Goal: Transaction & Acquisition: Subscribe to service/newsletter

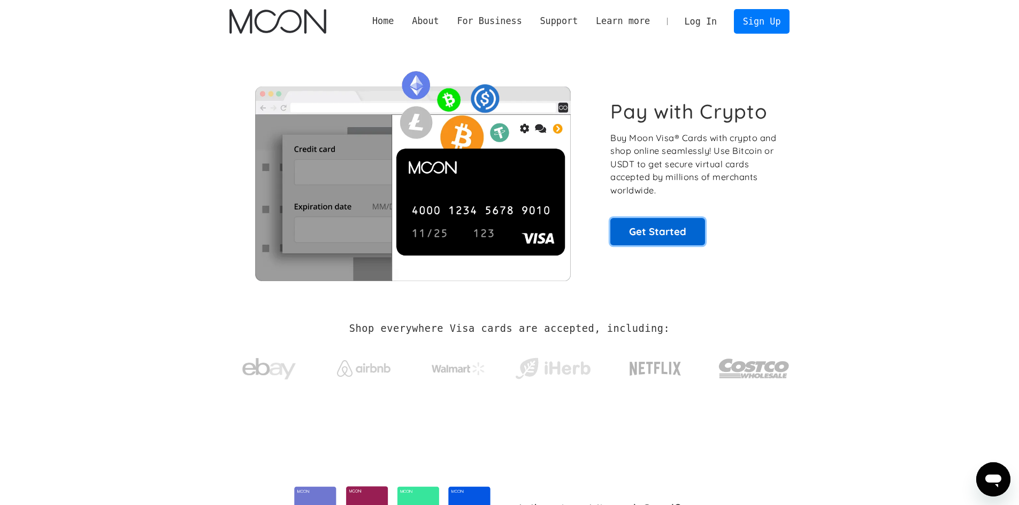
click at [654, 235] on link "Get Started" at bounding box center [657, 231] width 95 height 27
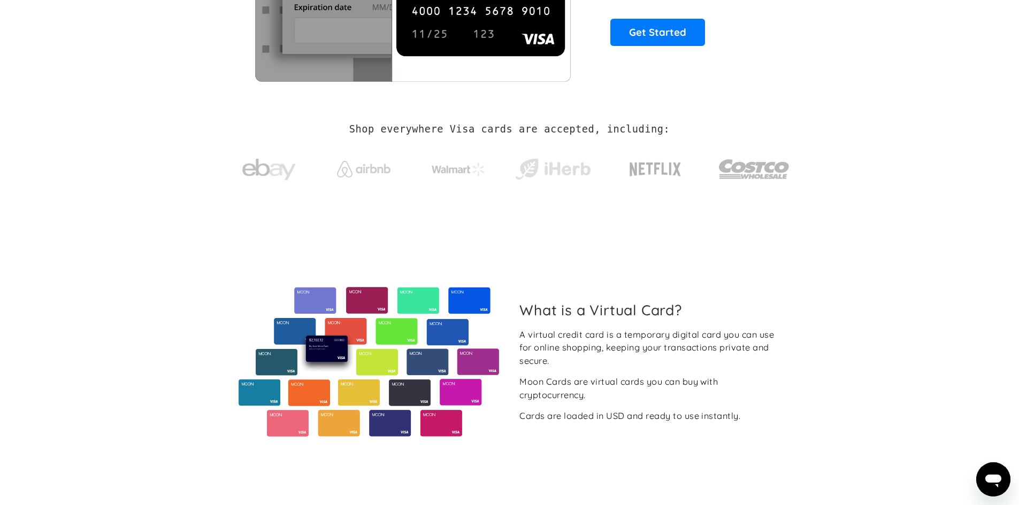
scroll to position [214, 0]
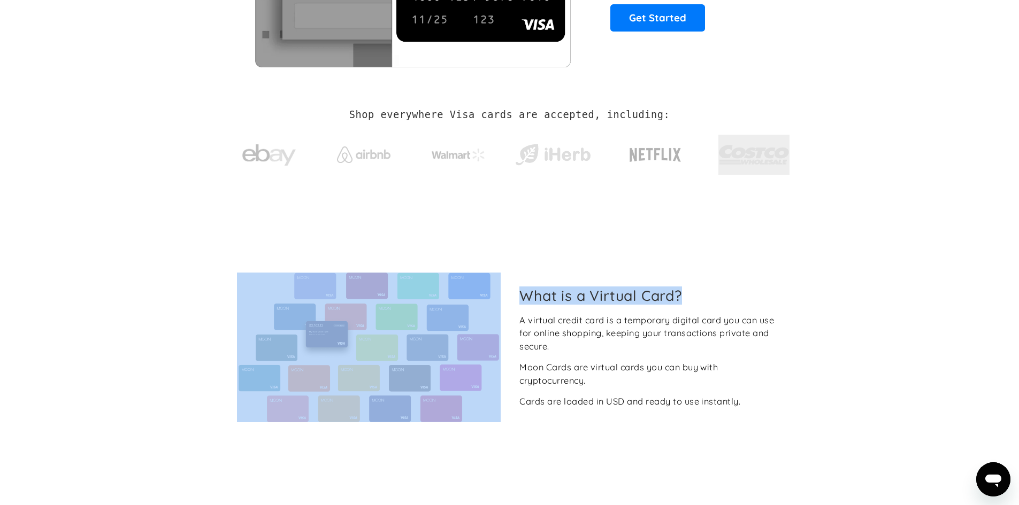
drag, startPoint x: 999, startPoint y: 173, endPoint x: 1024, endPoint y: 241, distance: 72.6
click at [1018, 241] on html "Home About About Moon Careers Founder's Letter For Business Business Moon APIs …" at bounding box center [509, 38] width 1019 height 505
click at [800, 285] on div "What is a Virtual Card? A virtual credit card is a temporary digital card you c…" at bounding box center [509, 348] width 592 height 293
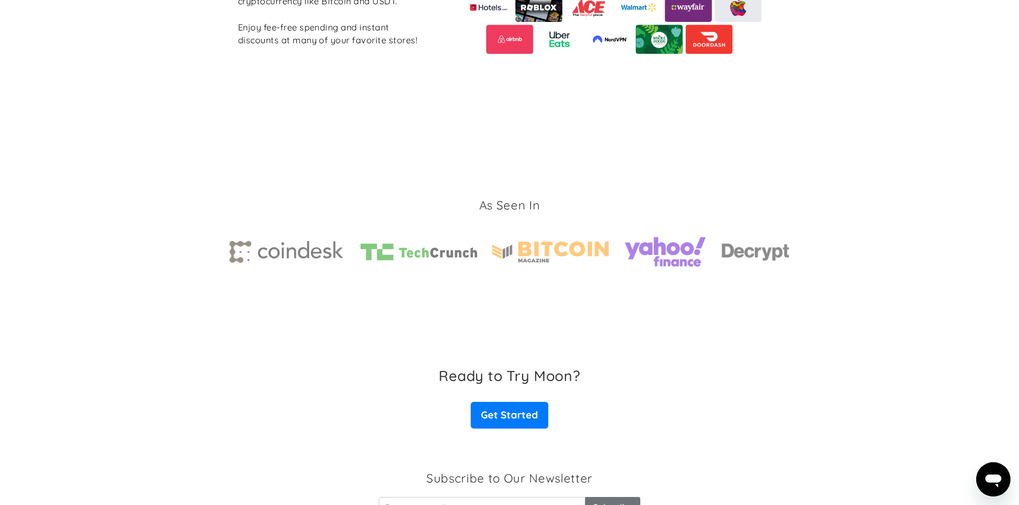
scroll to position [1428, 0]
